Goal: Task Accomplishment & Management: Manage account settings

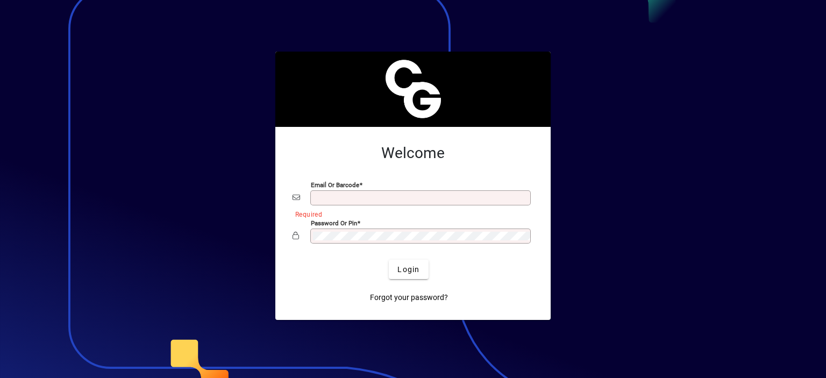
type input "**********"
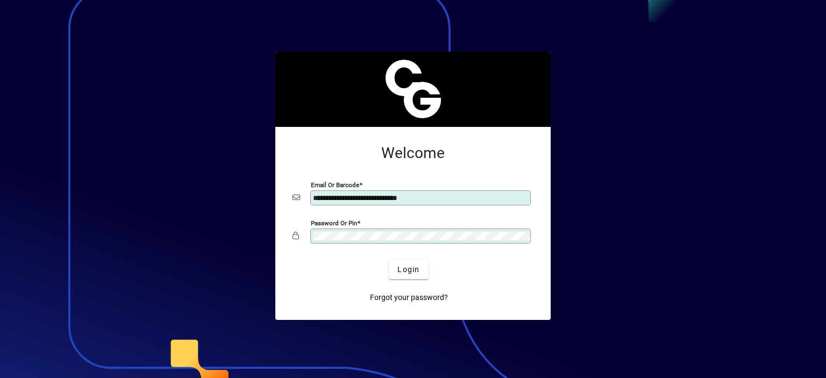
click at [669, 77] on div at bounding box center [413, 189] width 826 height 378
